Goal: Task Accomplishment & Management: Use online tool/utility

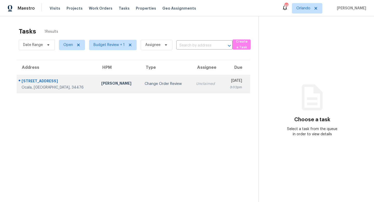
click at [141, 87] on td "Change Order Review" at bounding box center [166, 84] width 51 height 18
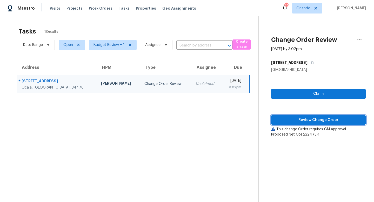
click at [313, 122] on span "Review Change Order" at bounding box center [318, 120] width 86 height 6
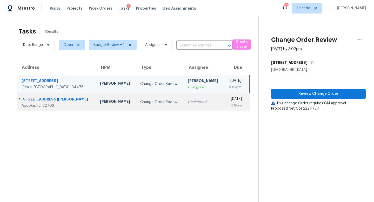
click at [144, 103] on div "Change Order Review" at bounding box center [159, 102] width 39 height 5
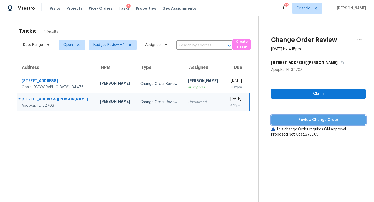
click at [321, 124] on button "Review Change Order" at bounding box center [318, 120] width 95 height 10
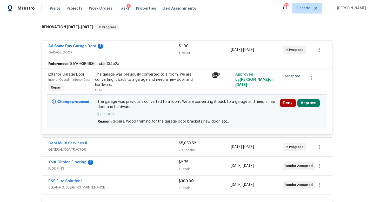
scroll to position [93, 0]
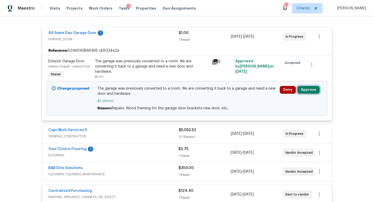
click at [303, 90] on button "Approve" at bounding box center [309, 90] width 22 height 8
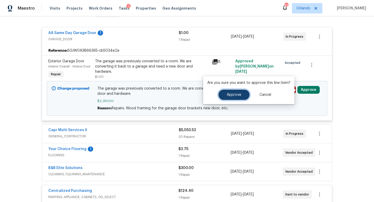
click at [233, 92] on button "Approve" at bounding box center [234, 95] width 31 height 10
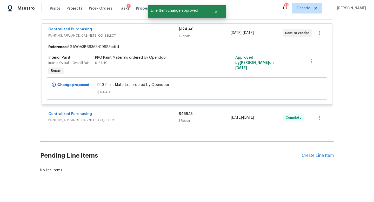
scroll to position [261, 0]
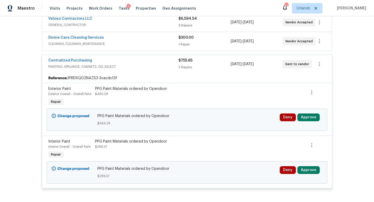
scroll to position [107, 0]
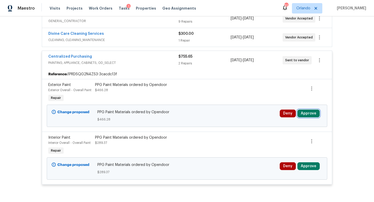
click at [315, 115] on button "Approve" at bounding box center [309, 114] width 22 height 8
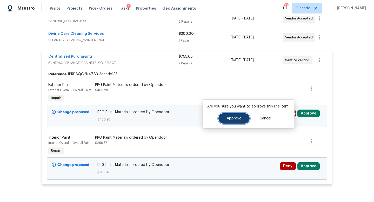
click at [241, 119] on button "Approve" at bounding box center [234, 118] width 31 height 10
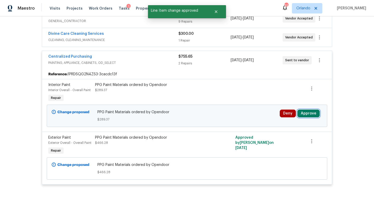
click at [310, 115] on button "Approve" at bounding box center [309, 114] width 22 height 8
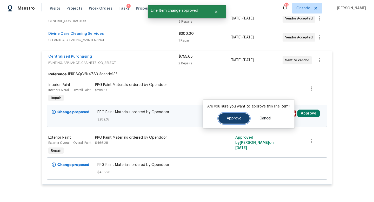
click at [241, 119] on button "Approve" at bounding box center [234, 118] width 31 height 10
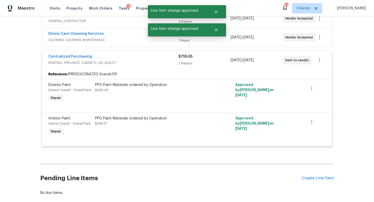
click at [136, 58] on div "Centralized Purchasing" at bounding box center [113, 57] width 130 height 6
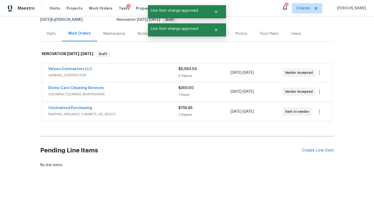
scroll to position [52, 0]
